Goal: Task Accomplishment & Management: Manage account settings

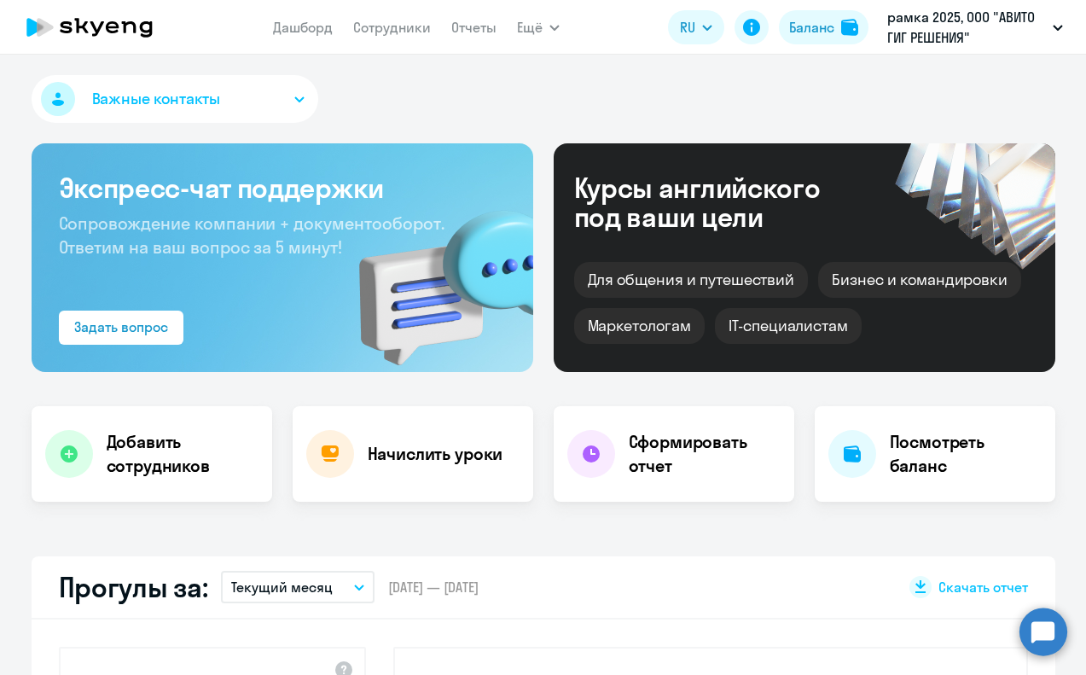
select select "30"
click at [936, 40] on p "рамка 2025, ООО "АВИТО ГИГ РЕШЕНИЯ"" at bounding box center [966, 27] width 159 height 41
click at [940, 36] on p "рамка 2025, ООО "АВИТО ГИГ РЕШЕНИЯ"" at bounding box center [966, 27] width 159 height 41
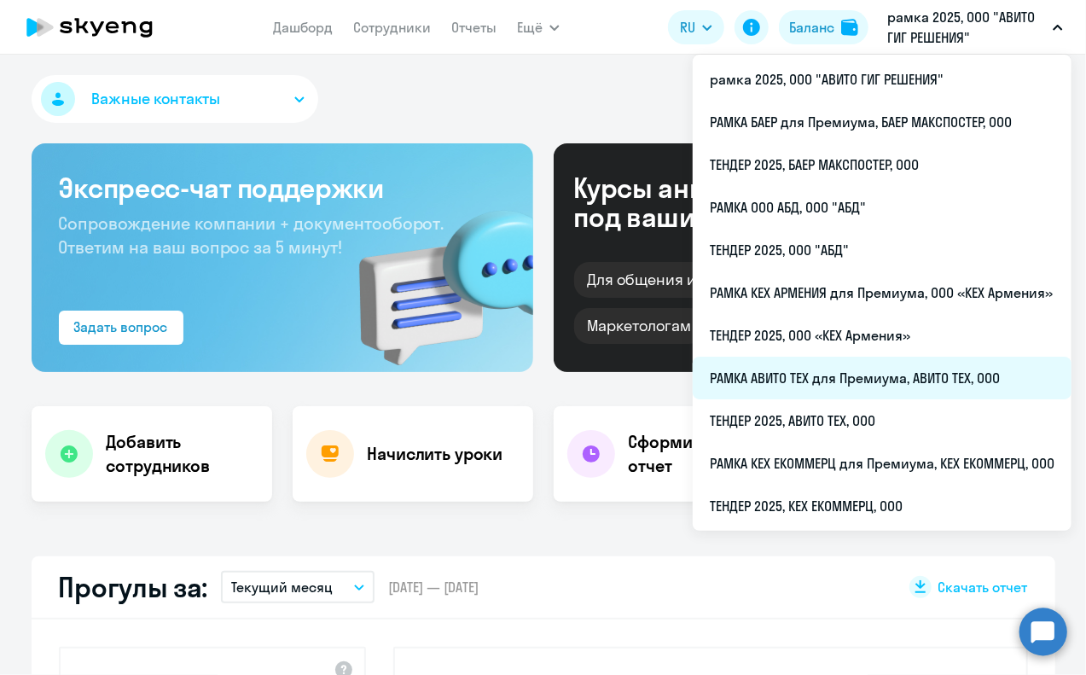
click at [912, 372] on li "РАМКА АВИТО ТЕХ для Премиума, АВИТО ТЕХ, ООО" at bounding box center [881, 377] width 379 height 43
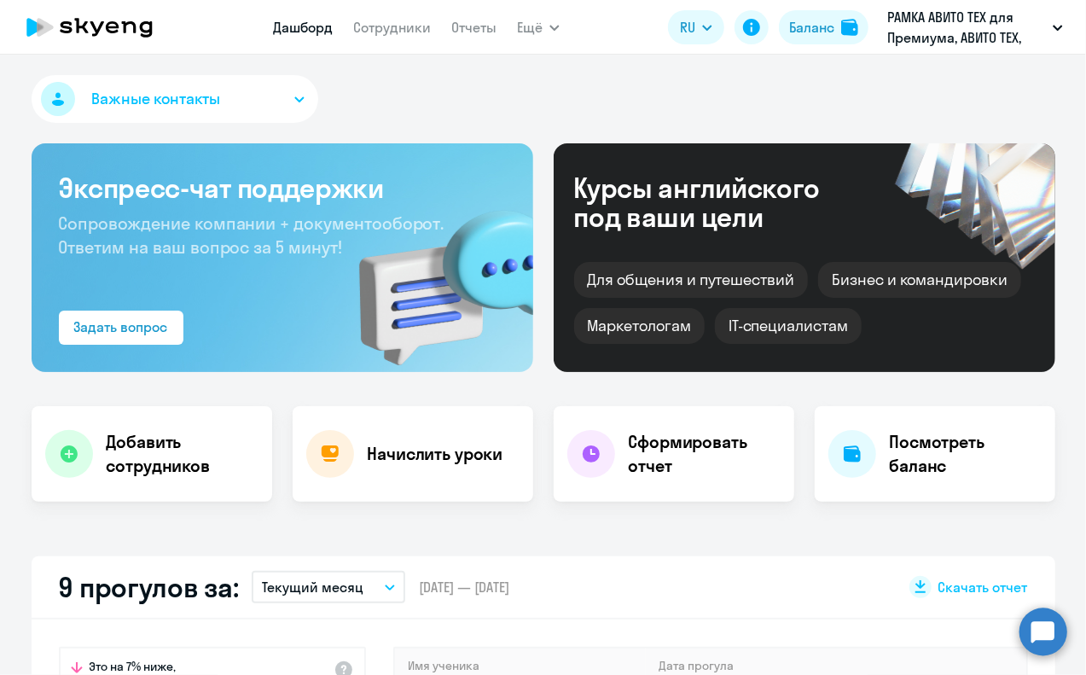
click at [402, 43] on nav "Дашборд Сотрудники Отчеты" at bounding box center [384, 27] width 223 height 34
click at [402, 29] on link "Сотрудники" at bounding box center [392, 27] width 78 height 17
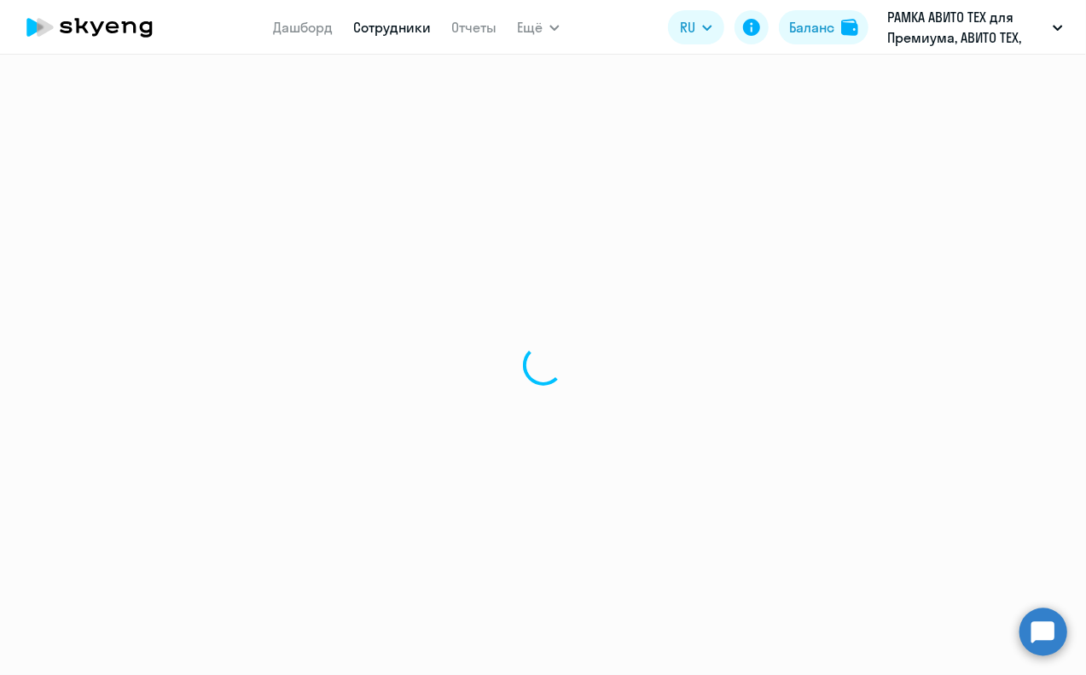
select select "30"
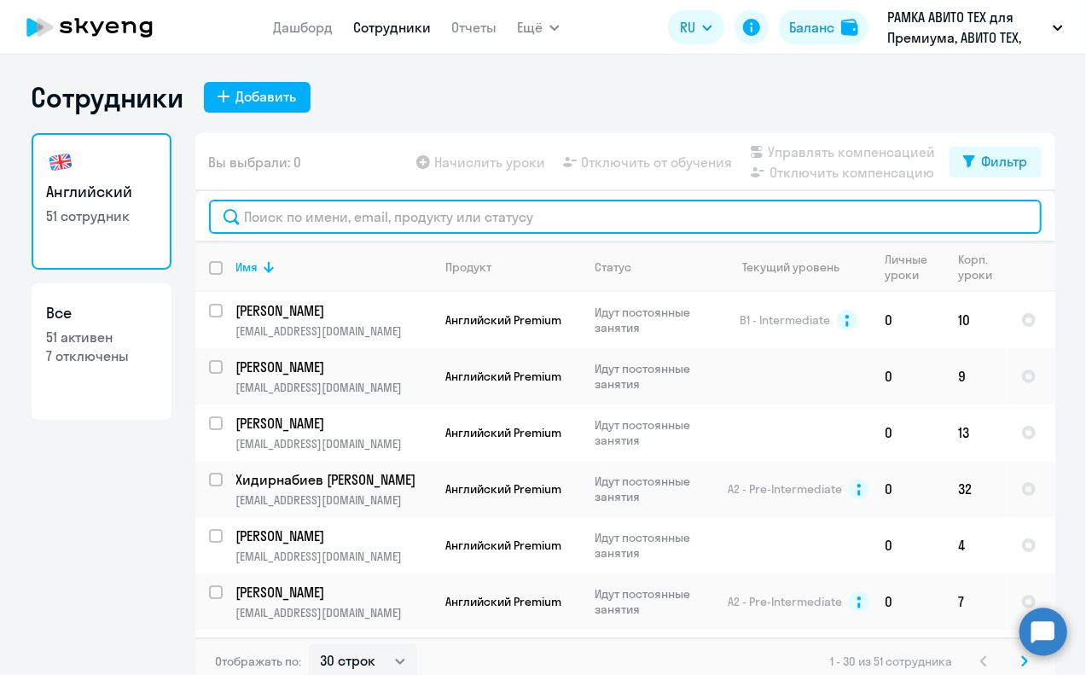
click at [408, 217] on input "text" at bounding box center [625, 217] width 832 height 34
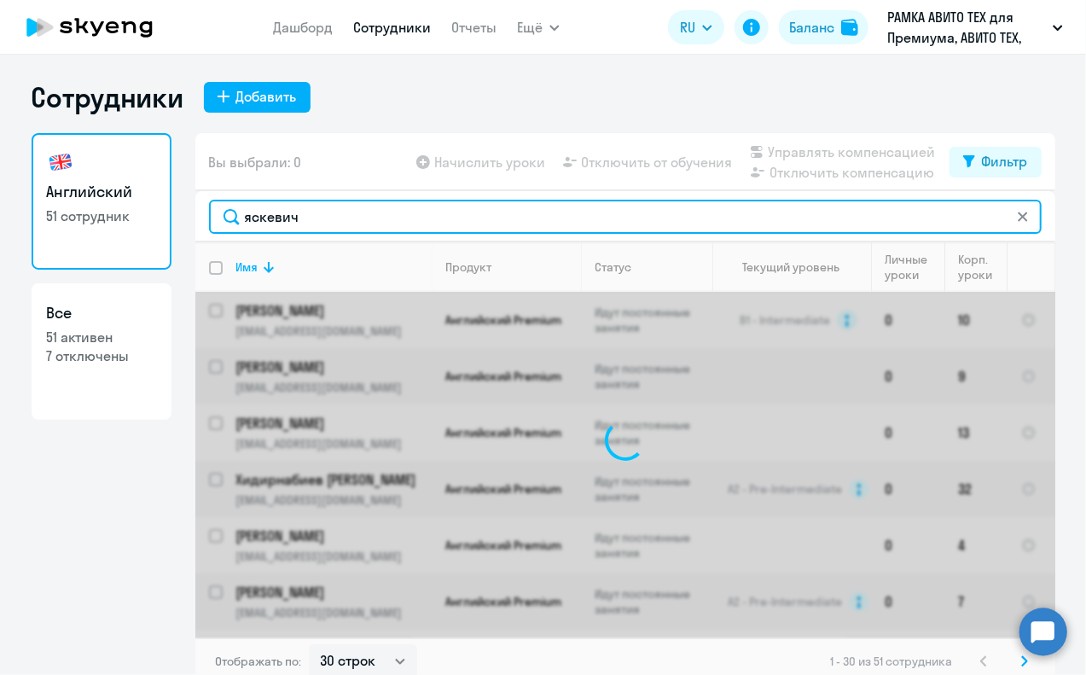
type input "яскевич"
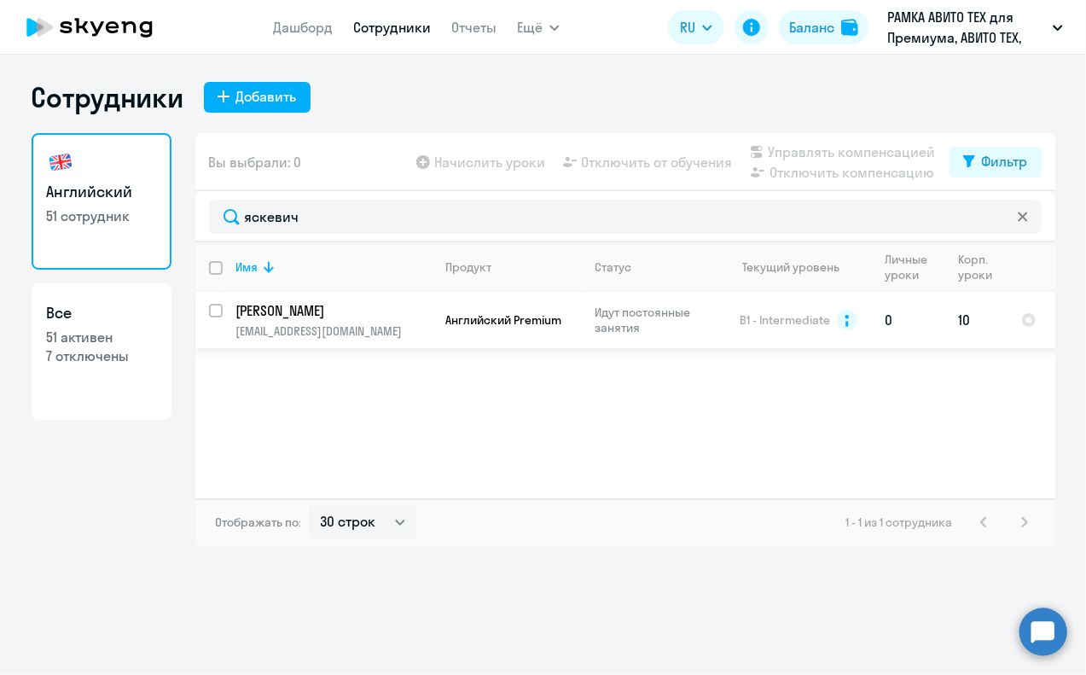
click at [222, 313] on input "select row 14792519" at bounding box center [226, 321] width 34 height 34
checkbox input "true"
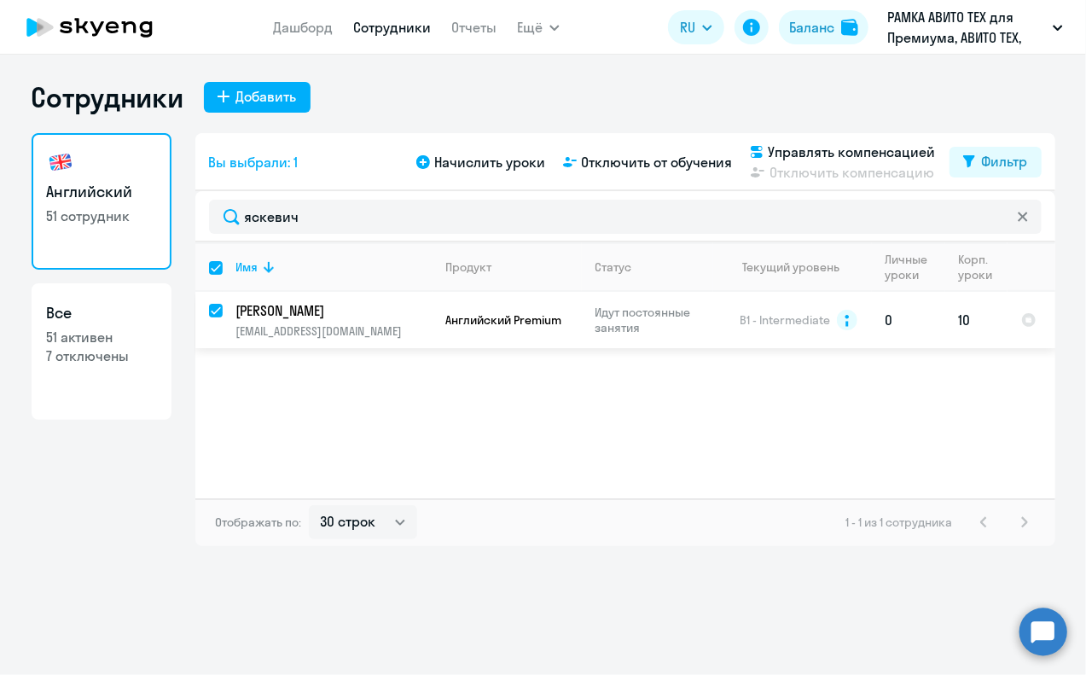
checkbox input "true"
click at [319, 318] on p "[PERSON_NAME]" at bounding box center [332, 310] width 193 height 19
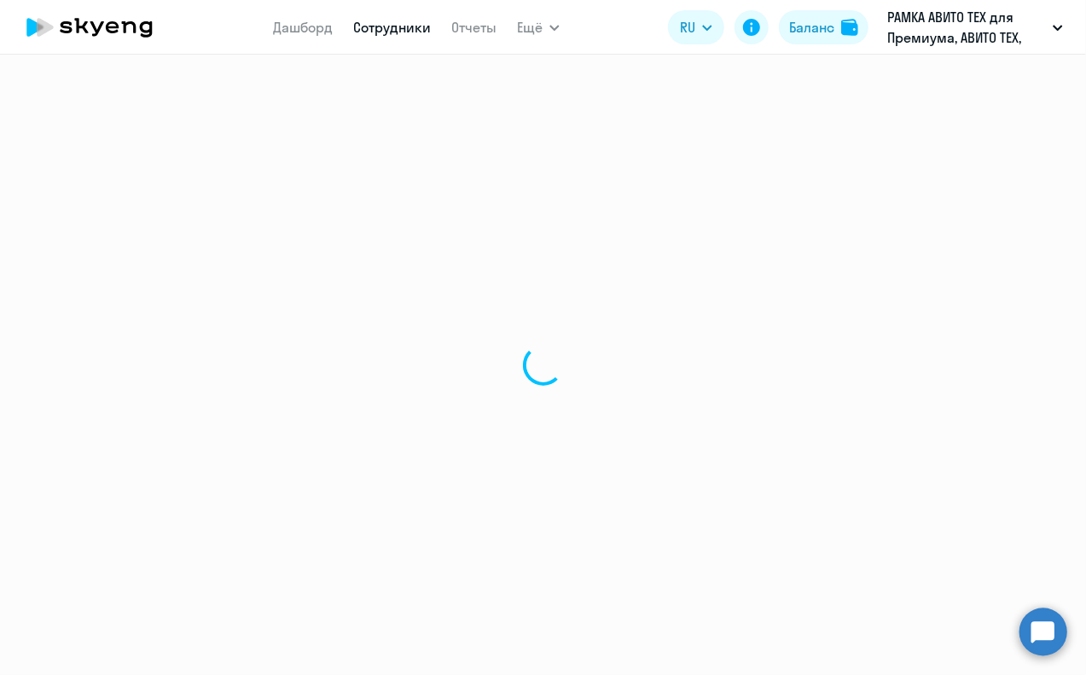
select select "english"
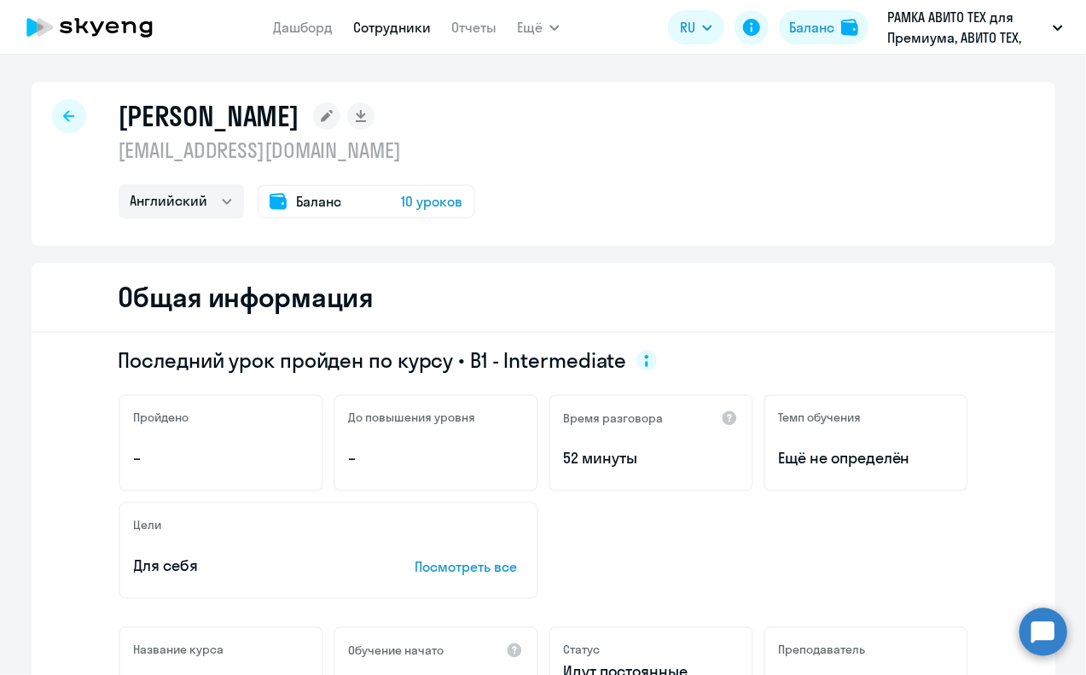
drag, startPoint x: 589, startPoint y: 502, endPoint x: 589, endPoint y: 490, distance: 11.9
click at [589, 502] on div "Цели Для себя Посмотреть все" at bounding box center [543, 549] width 849 height 97
click at [60, 107] on div at bounding box center [69, 116] width 34 height 34
select select "30"
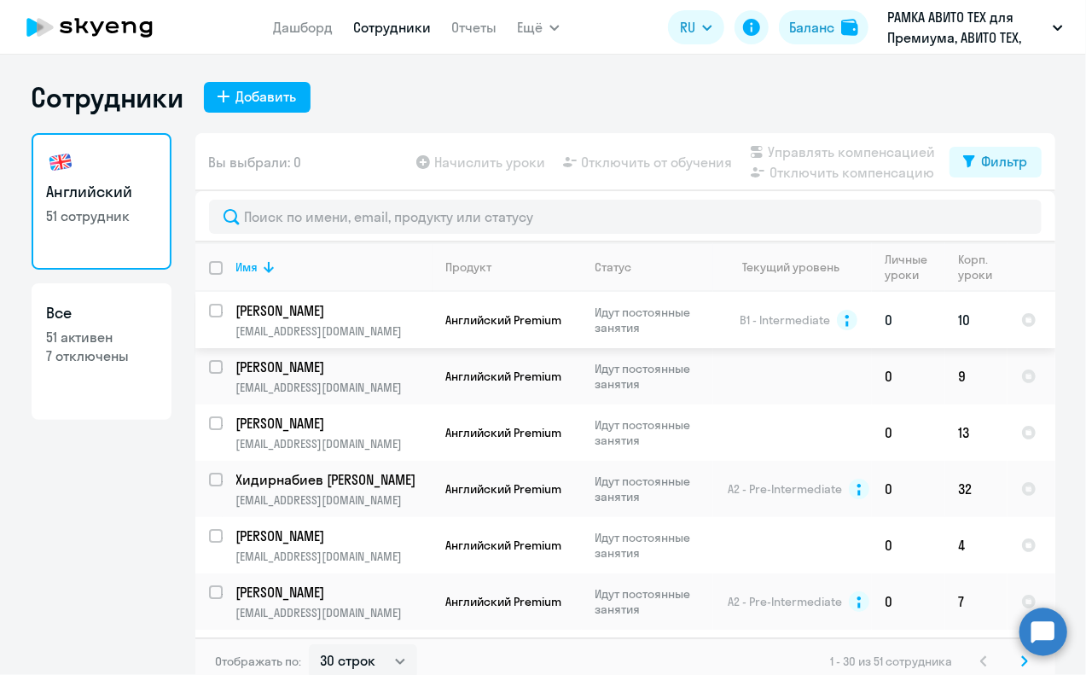
click at [209, 309] on input "select row 14792519" at bounding box center [226, 321] width 34 height 34
checkbox input "true"
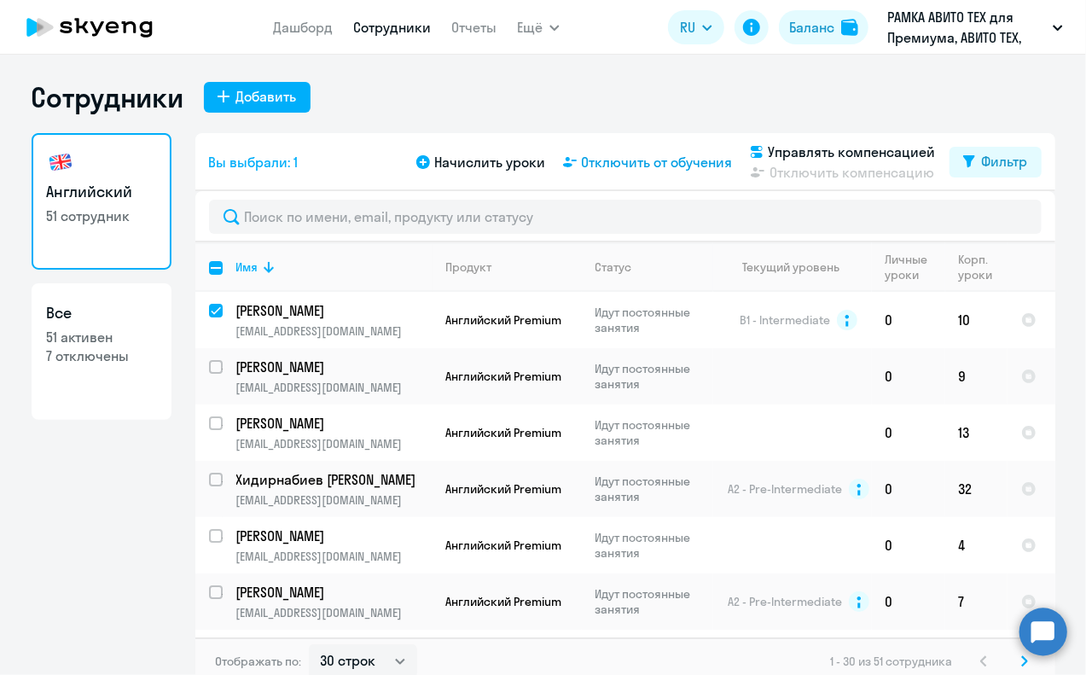
click at [626, 166] on span "Отключить от обучения" at bounding box center [657, 162] width 151 height 20
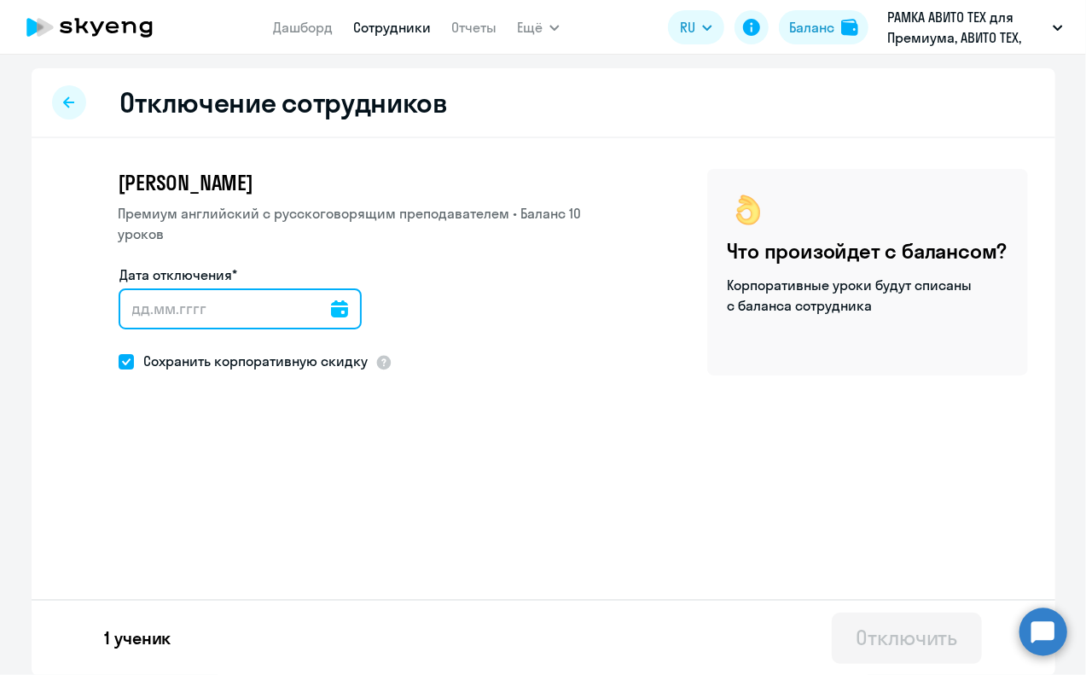
click at [261, 301] on input "Дата отключения*" at bounding box center [240, 308] width 243 height 41
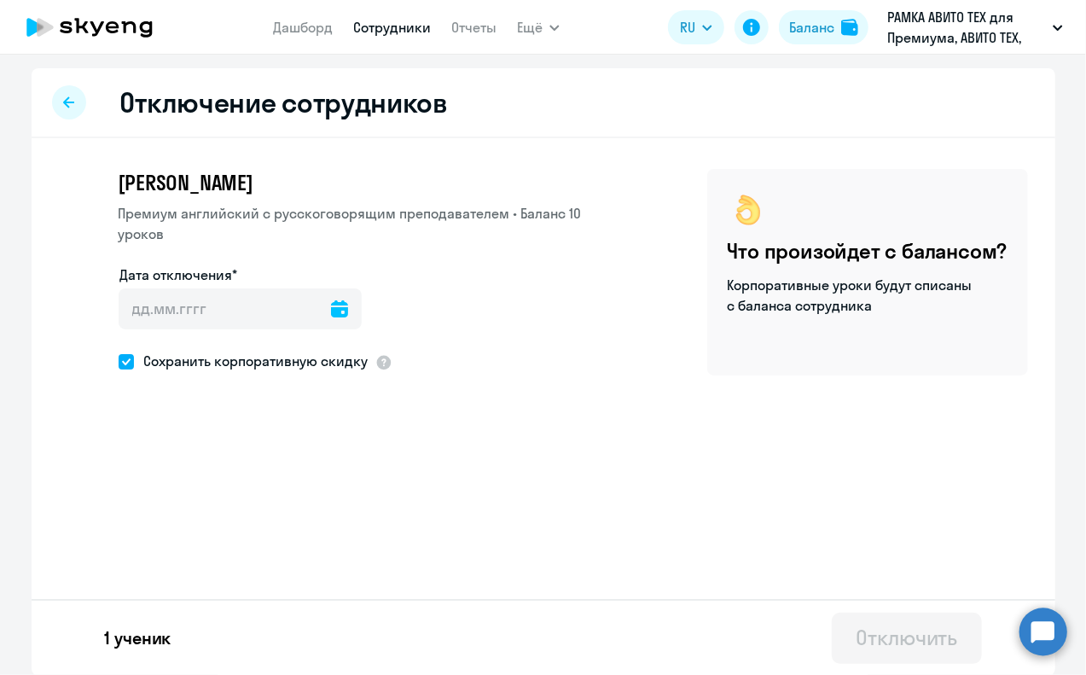
click at [134, 364] on span "Сохранить корпоративную скидку" at bounding box center [251, 360] width 235 height 20
click at [119, 362] on input "Сохранить корпоративную скидку" at bounding box center [118, 361] width 1 height 1
checkbox input "false"
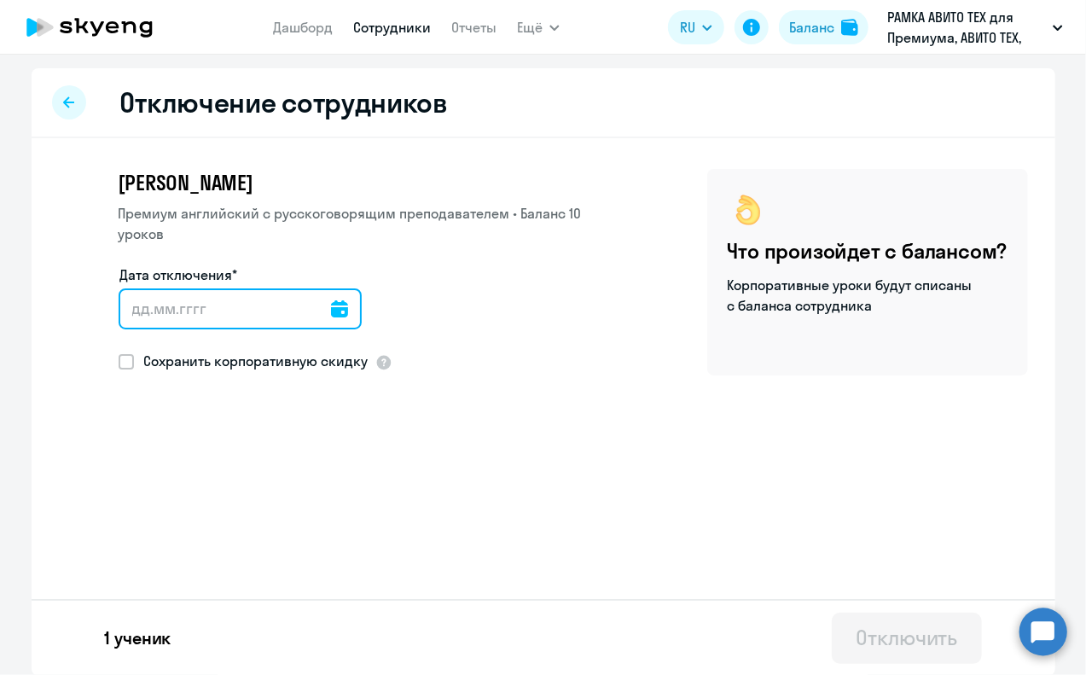
click at [189, 310] on input "Дата отключения*" at bounding box center [240, 308] width 243 height 41
click at [332, 313] on input "Дата отключения*" at bounding box center [240, 308] width 243 height 41
click at [291, 309] on input "Дата отключения*" at bounding box center [240, 308] width 243 height 41
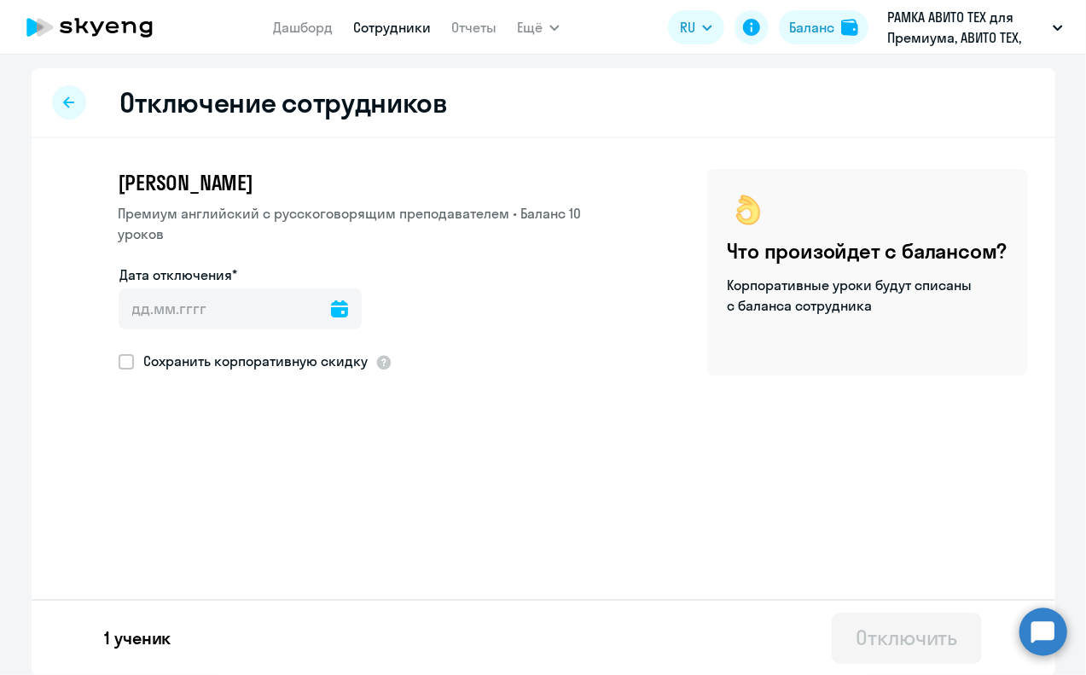
click at [331, 308] on icon at bounding box center [339, 308] width 17 height 17
click at [339, 359] on span "Next month" at bounding box center [343, 365] width 34 height 34
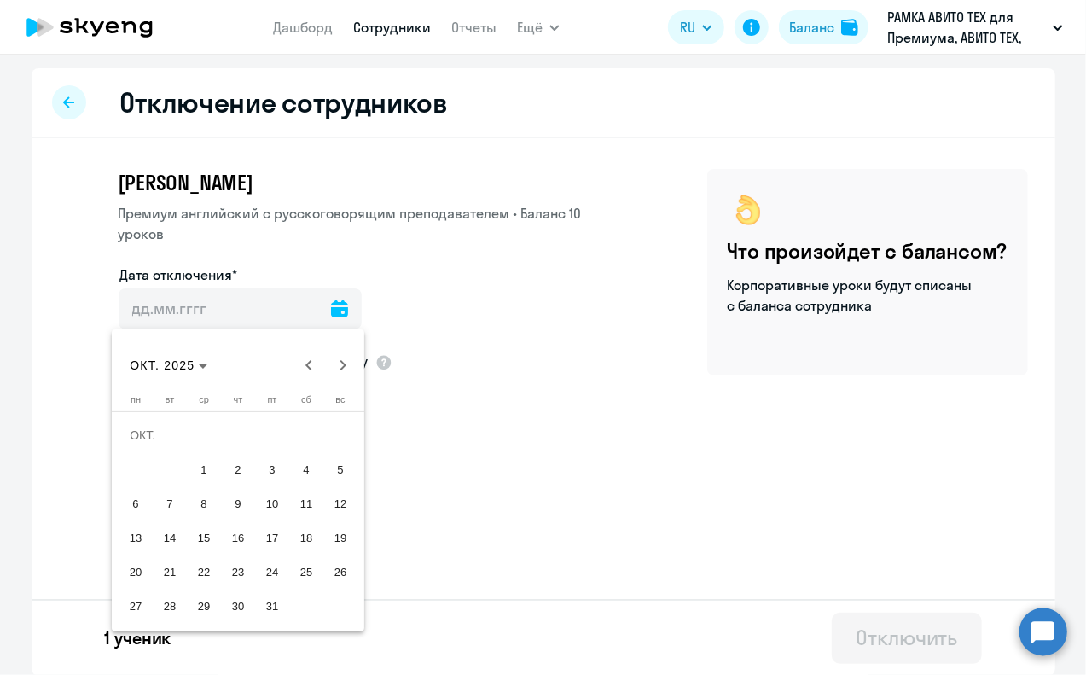
click at [307, 467] on span "4" at bounding box center [306, 469] width 31 height 31
type input "[DATE]"
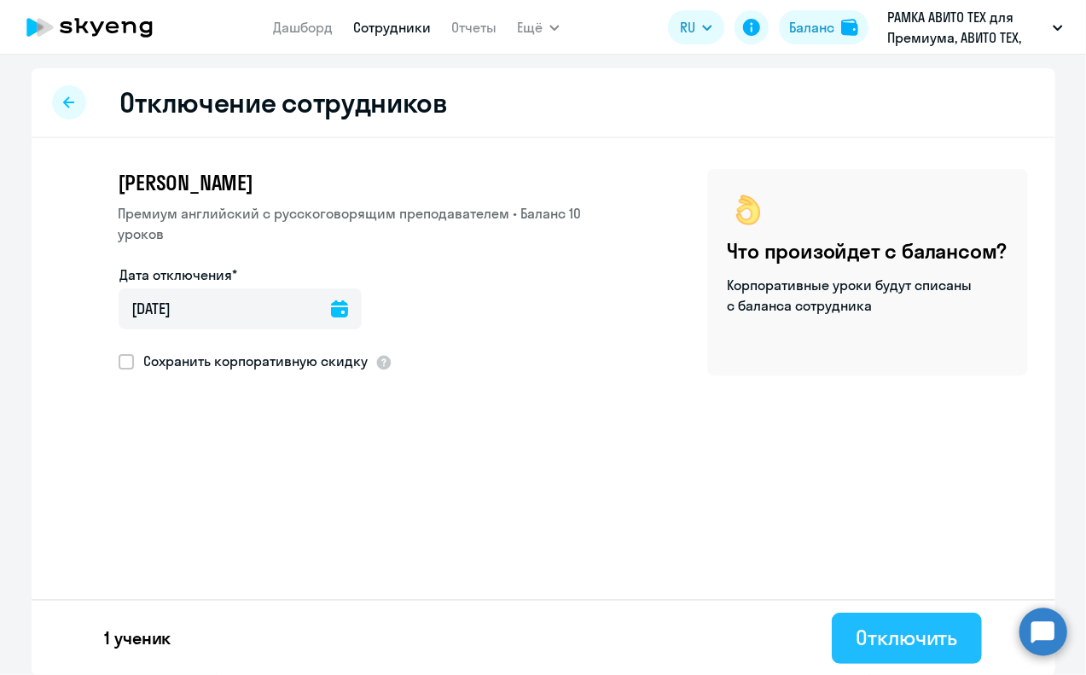
click at [895, 634] on div "Отключить" at bounding box center [905, 636] width 101 height 27
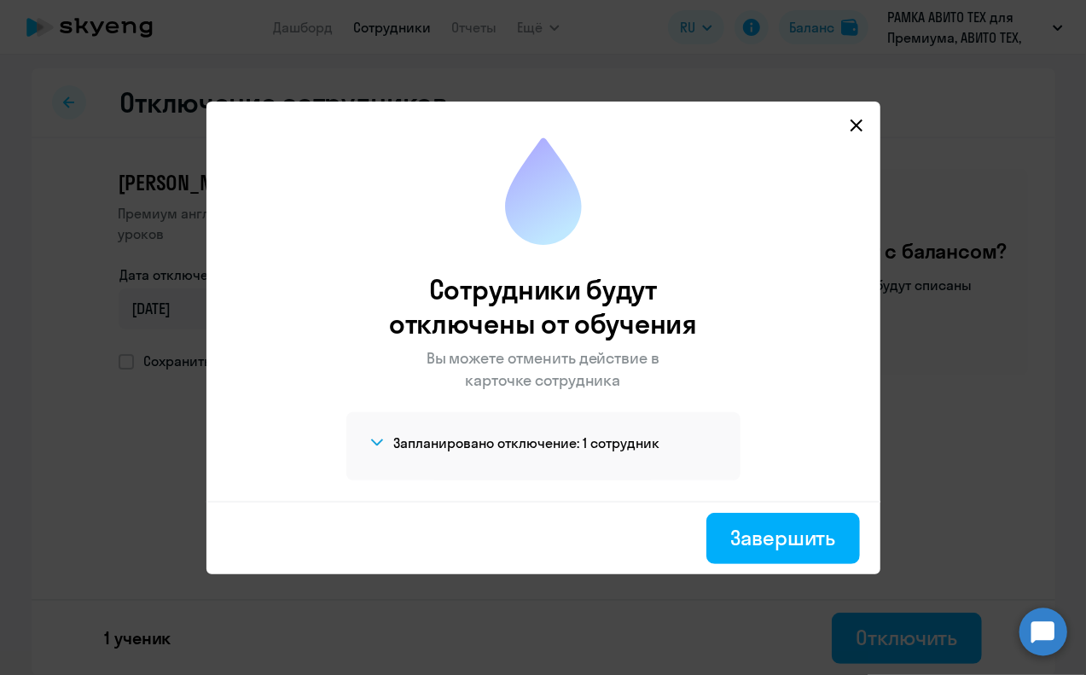
click at [508, 457] on div "Запланировано отключение: 1 сотрудник [PERSON_NAME]" at bounding box center [543, 446] width 394 height 68
click at [582, 443] on h4 "Запланировано отключение: 1 сотрудник" at bounding box center [527, 442] width 266 height 19
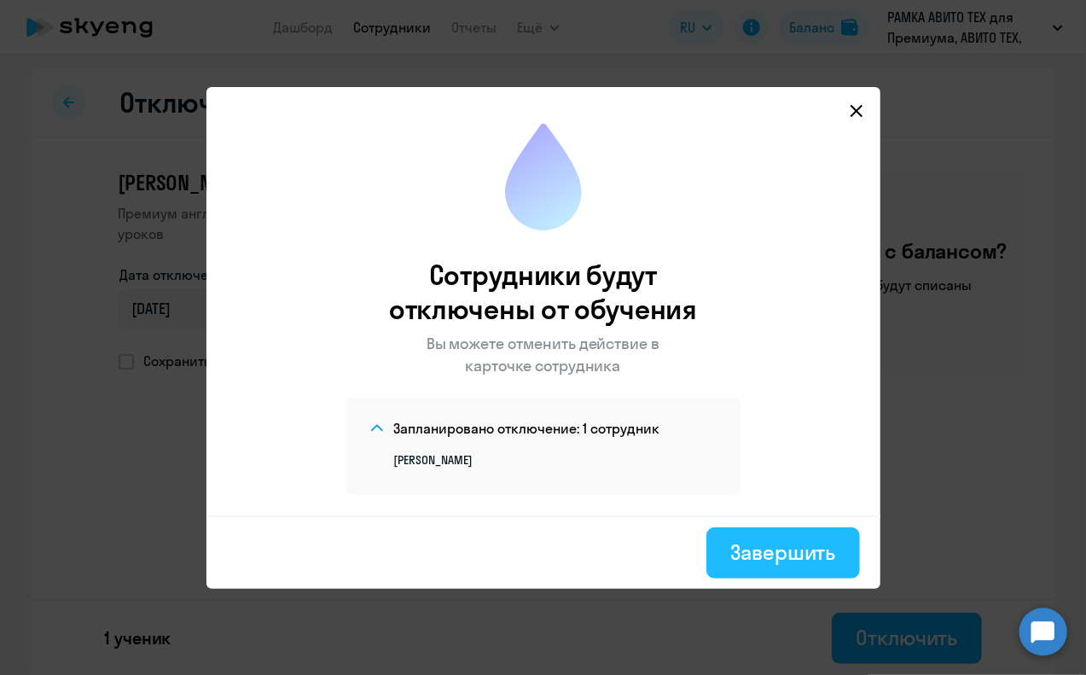
click at [751, 553] on div "Завершить" at bounding box center [782, 551] width 105 height 27
select select "30"
